Goal: Task Accomplishment & Management: Use online tool/utility

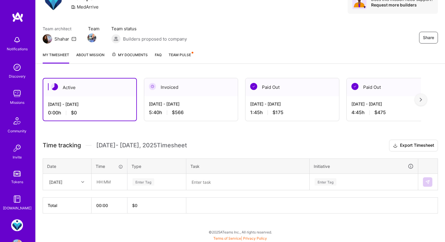
scroll to position [30, 0]
click at [102, 181] on input "text" at bounding box center [109, 182] width 35 height 16
type input "02:00"
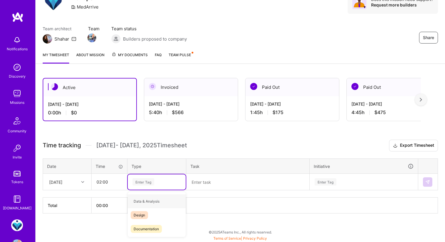
type input "E"
click at [144, 228] on span "Engineering" at bounding box center [143, 229] width 25 height 8
click at [195, 181] on textarea at bounding box center [248, 182] width 122 height 15
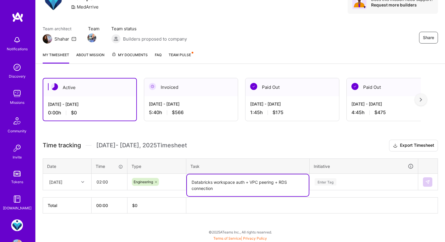
type textarea "Databricks workspace auth + VPC peering + RDS connection"
click at [331, 211] on th at bounding box center [312, 206] width 252 height 16
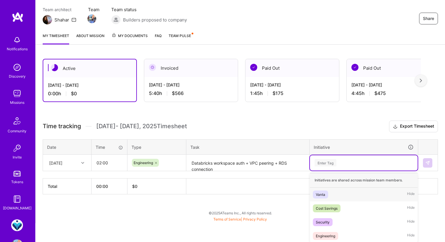
scroll to position [50, 0]
click at [325, 170] on div "option Vanta focused, 1 of 4. 4 results available. Use Up and Down to choose op…" at bounding box center [364, 162] width 108 height 15
click at [329, 233] on div "Engineering" at bounding box center [325, 236] width 19 height 6
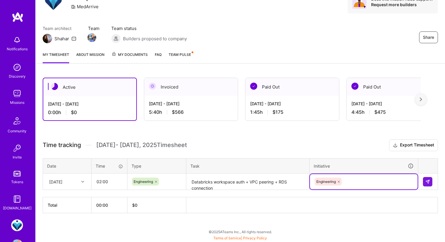
scroll to position [30, 0]
click at [370, 156] on div "Time tracking [DATE] - [DATE] Timesheet Export Timesheet Date Time Type Task In…" at bounding box center [241, 177] width 396 height 74
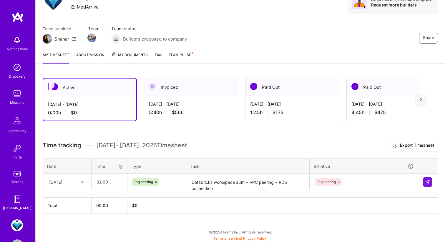
click at [348, 147] on h3 "Time tracking [DATE] - [DATE] Timesheet Export Timesheet" at bounding box center [241, 146] width 396 height 12
click at [425, 179] on button at bounding box center [427, 182] width 9 height 9
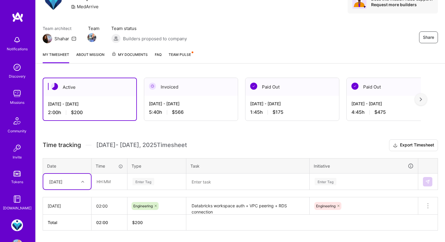
scroll to position [24, 0]
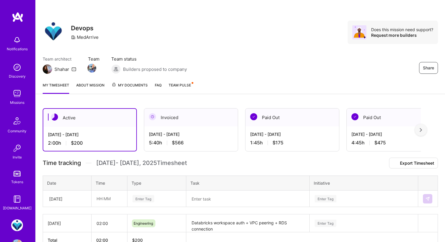
scroll to position [47, 0]
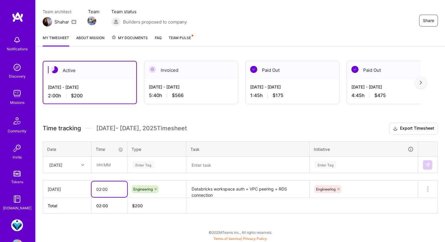
click at [114, 189] on input "02:00" at bounding box center [110, 190] width 36 height 16
type input "02:15"
click at [181, 222] on div "Active Oct 1 - Oct 15, 2025 2:00 h $200 Invoiced Sep 16 - Sep 30, 2025 5:40 h $…" at bounding box center [241, 148] width 410 height 189
